Goal: Task Accomplishment & Management: Manage account settings

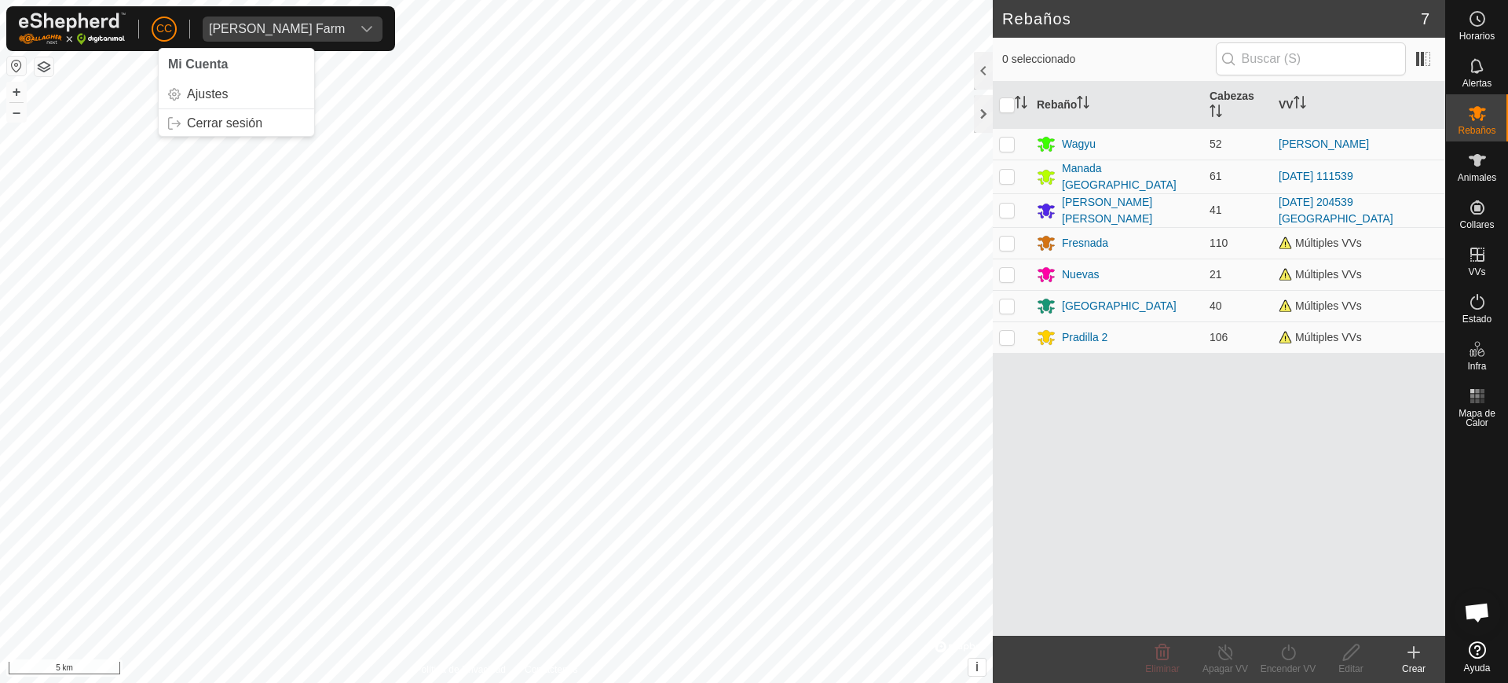
click at [167, 28] on span "CC" at bounding box center [164, 28] width 16 height 16
drag, startPoint x: 164, startPoint y: 33, endPoint x: 219, endPoint y: 119, distance: 102.4
click at [164, 33] on span "CC" at bounding box center [164, 28] width 16 height 16
click at [220, 119] on link "Cerrar sesión" at bounding box center [237, 123] width 156 height 25
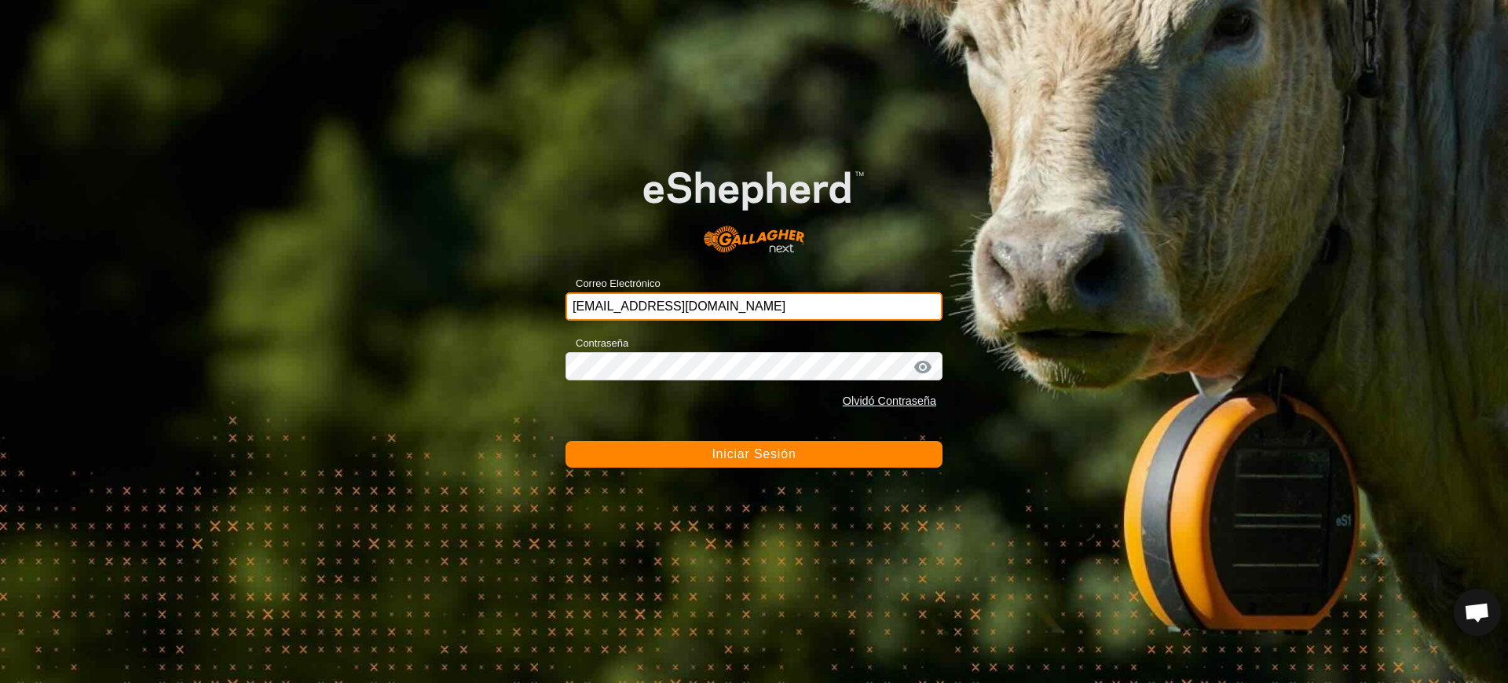
drag, startPoint x: 770, startPoint y: 291, endPoint x: 231, endPoint y: 219, distance: 544.4
click at [231, 219] on div "Correo Electrónico [EMAIL_ADDRESS][DOMAIN_NAME] Contraseña Olvidó Contraseña In…" at bounding box center [754, 341] width 1508 height 683
type input "[EMAIL_ADDRESS][DOMAIN_NAME]"
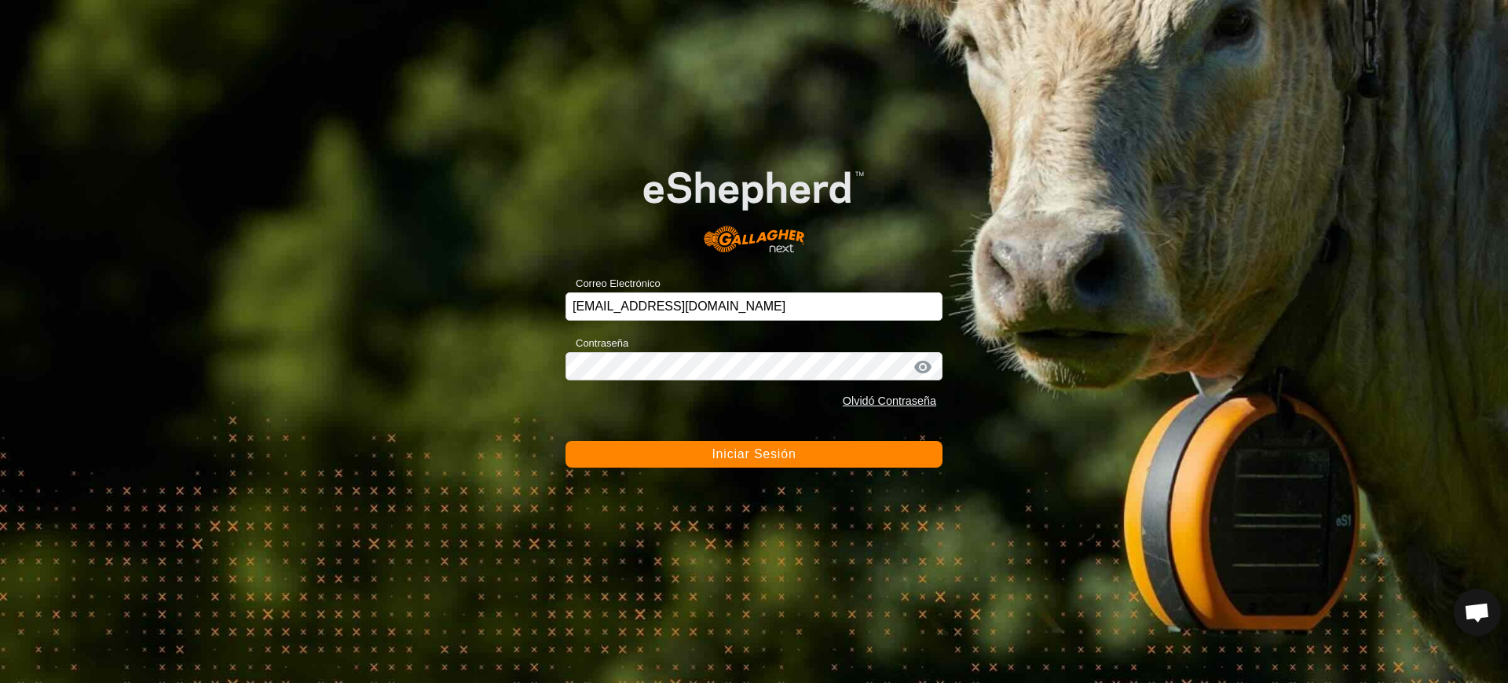
click at [682, 457] on button "Iniciar Sesión" at bounding box center [753, 454] width 377 height 27
